Goal: Navigation & Orientation: Understand site structure

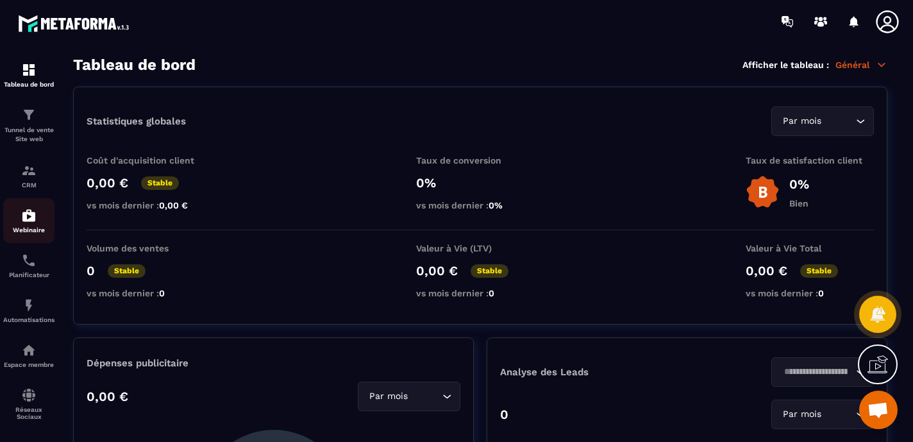
click at [31, 210] on img at bounding box center [28, 215] width 15 height 15
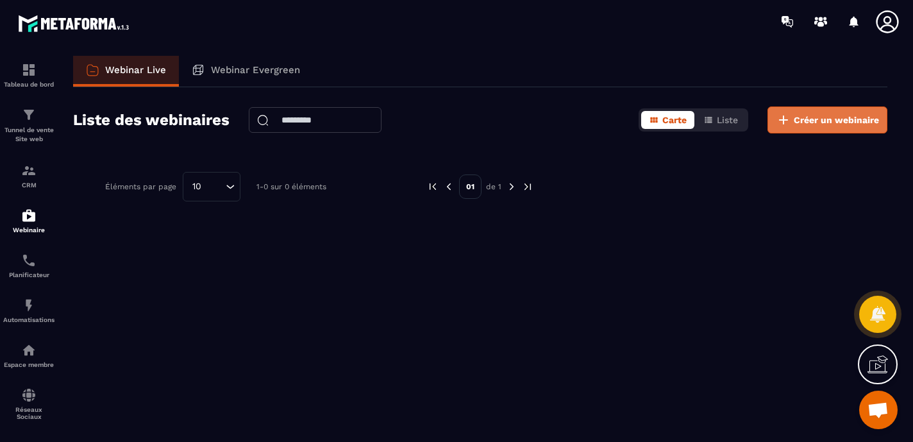
click at [799, 120] on span "Créer un webinaire" at bounding box center [835, 119] width 85 height 13
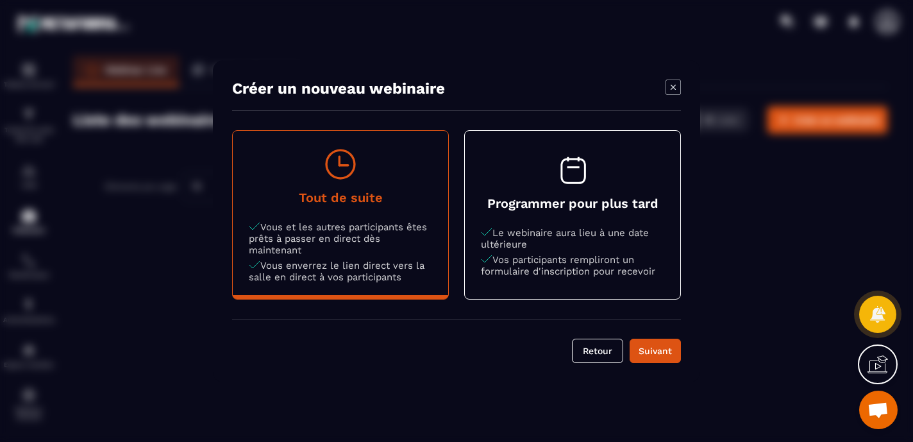
click at [604, 188] on button "Programmer pour plus tard Le webinaire aura lieu à une date ultérieure Vos part…" at bounding box center [572, 215] width 215 height 156
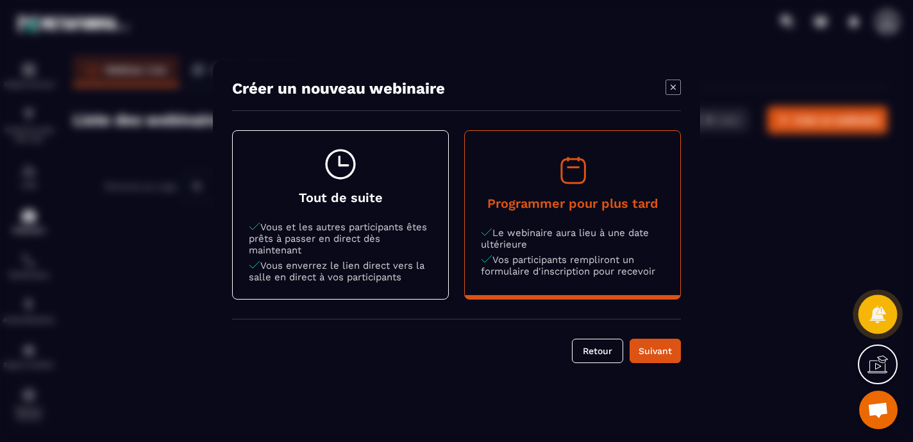
click at [874, 309] on icon at bounding box center [877, 313] width 16 height 17
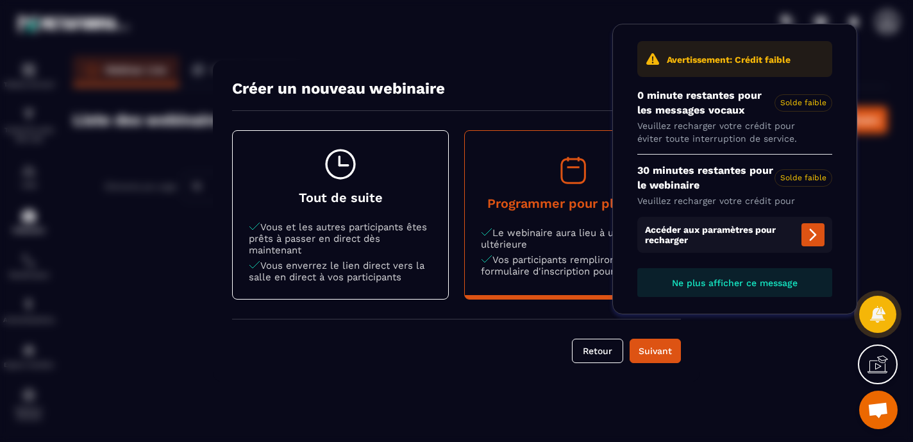
click at [701, 283] on span "Ne plus afficher ce message" at bounding box center [735, 283] width 126 height 10
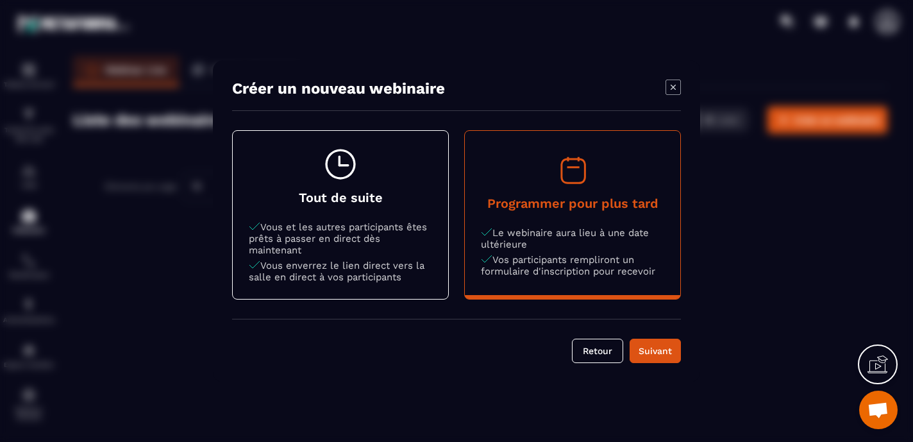
click at [765, 294] on div "Modal window" at bounding box center [456, 221] width 913 height 442
click at [674, 86] on icon "Modal window" at bounding box center [672, 86] width 15 height 15
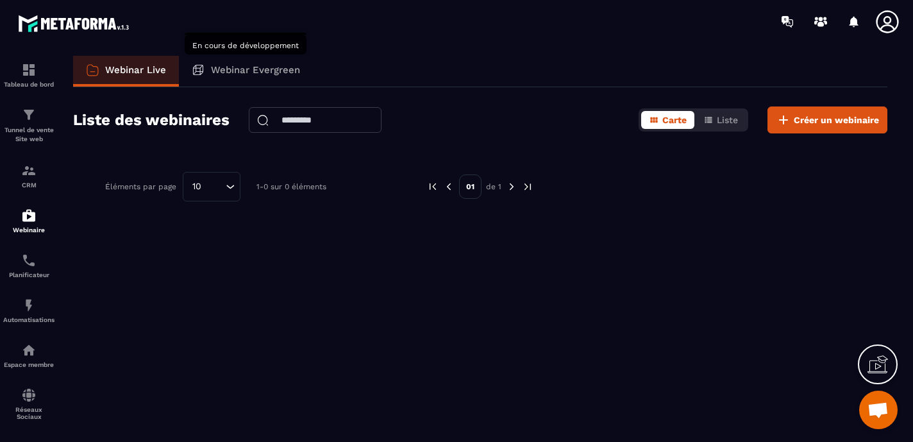
click at [235, 70] on p "Webinar Evergreen" at bounding box center [255, 70] width 89 height 12
click at [243, 72] on p "Webinar Evergreen" at bounding box center [255, 70] width 89 height 12
click at [241, 73] on p "Webinar Evergreen" at bounding box center [255, 70] width 89 height 12
click at [33, 181] on div "CRM" at bounding box center [28, 176] width 51 height 26
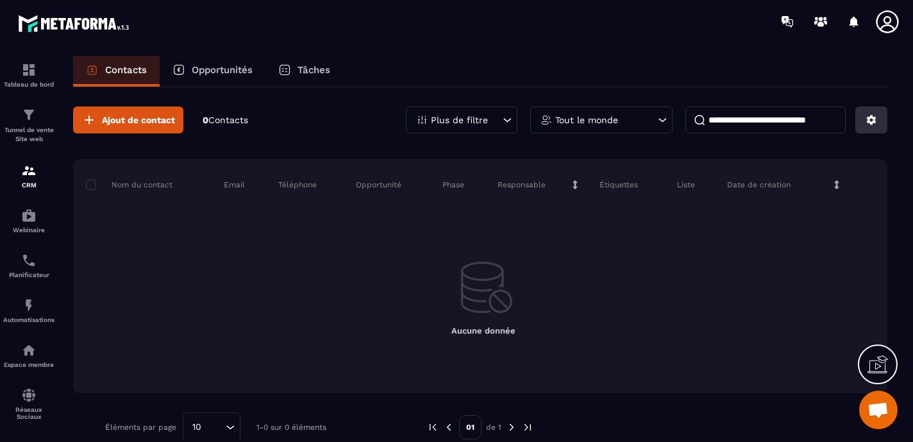
click at [870, 123] on icon at bounding box center [872, 120] width 10 height 10
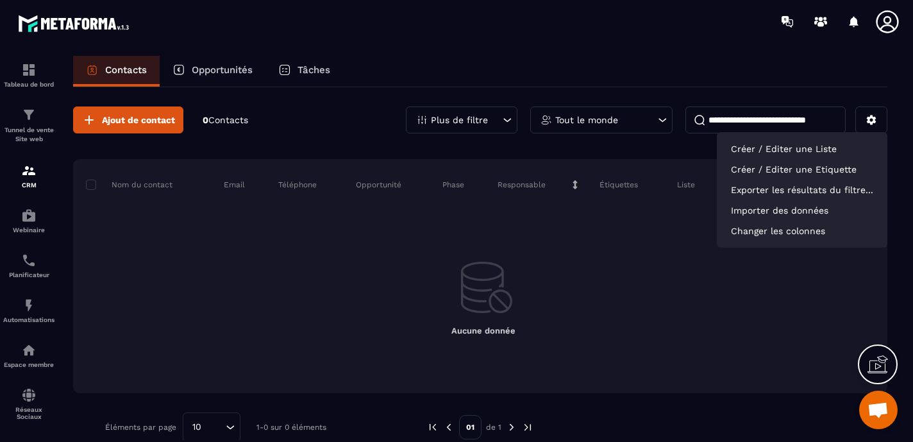
click at [650, 149] on div "Ajout de contact 0 Contacts Plus de filtre Tout le monde Créer / Editer une Lis…" at bounding box center [480, 274] width 814 height 374
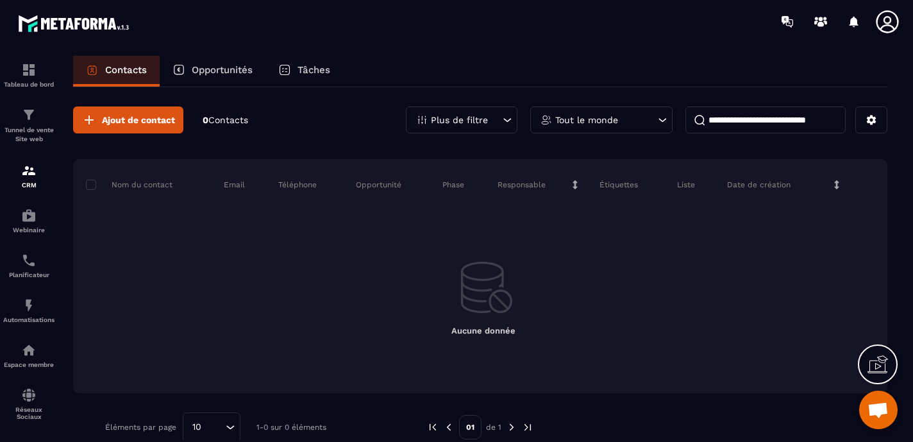
click at [624, 185] on p "Étiquettes" at bounding box center [618, 184] width 38 height 10
click at [32, 126] on div "Tunnel de vente Site web" at bounding box center [28, 125] width 51 height 37
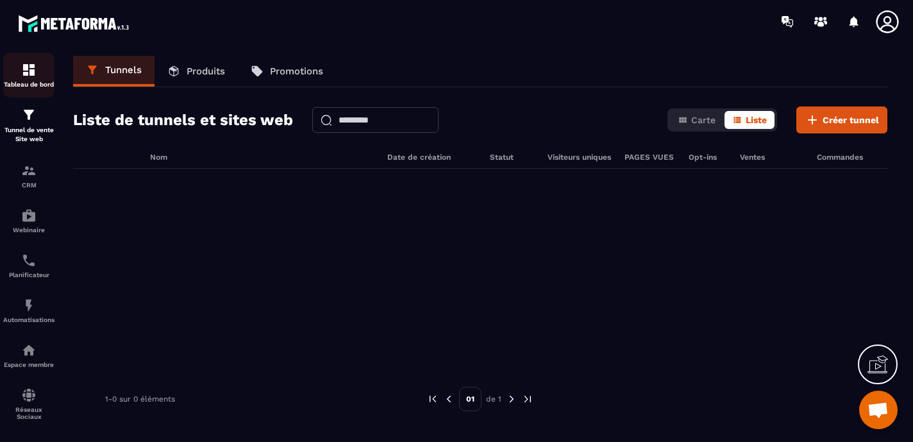
click at [32, 74] on img at bounding box center [28, 69] width 15 height 15
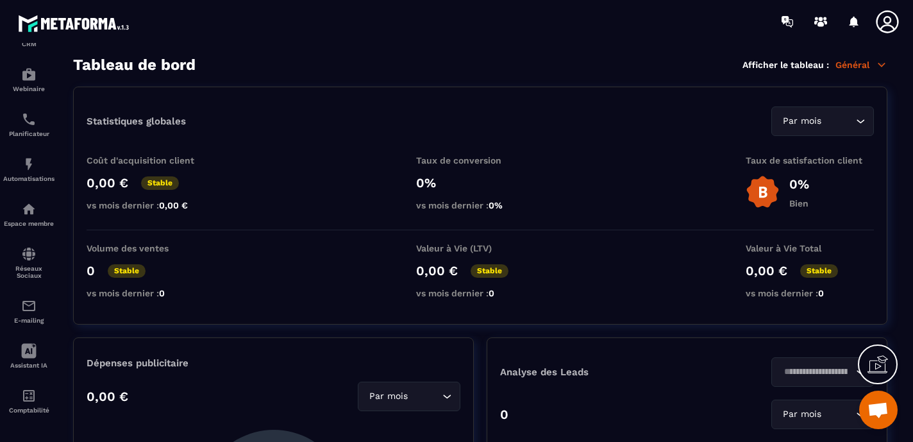
scroll to position [151, 0]
click at [24, 402] on div "Comptabilité" at bounding box center [28, 398] width 51 height 26
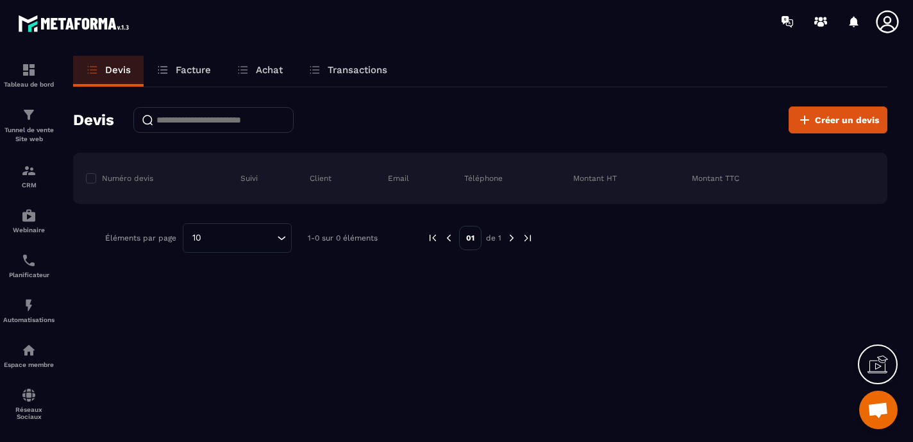
click at [197, 70] on p "Facture" at bounding box center [193, 70] width 35 height 12
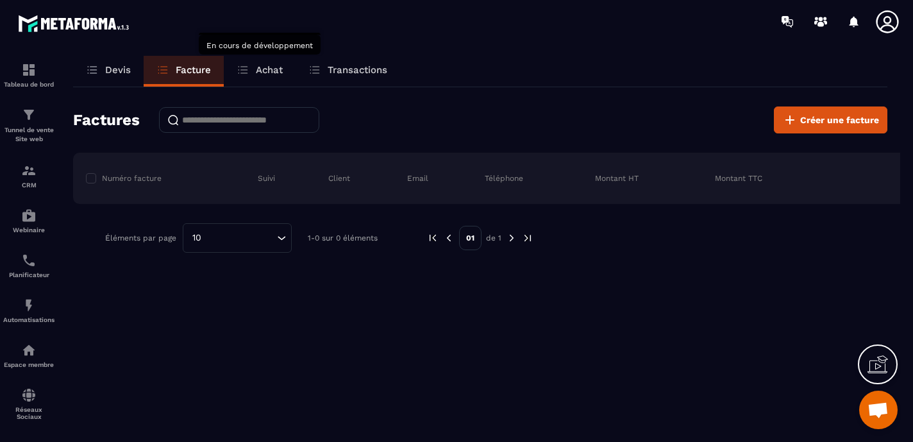
click at [272, 66] on p "Achat" at bounding box center [269, 70] width 27 height 12
click at [274, 72] on p "Achat" at bounding box center [269, 70] width 27 height 12
click at [358, 69] on p "Transactions" at bounding box center [358, 70] width 60 height 12
click at [263, 69] on p "Achat" at bounding box center [269, 70] width 27 height 12
